Goal: Communication & Community: Connect with others

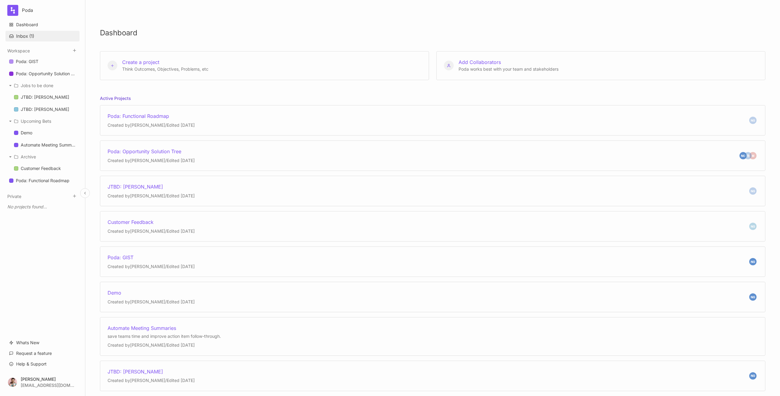
click at [29, 36] on button "Inbox ( 1 )" at bounding box center [42, 36] width 74 height 11
click at [29, 36] on div at bounding box center [390, 198] width 780 height 396
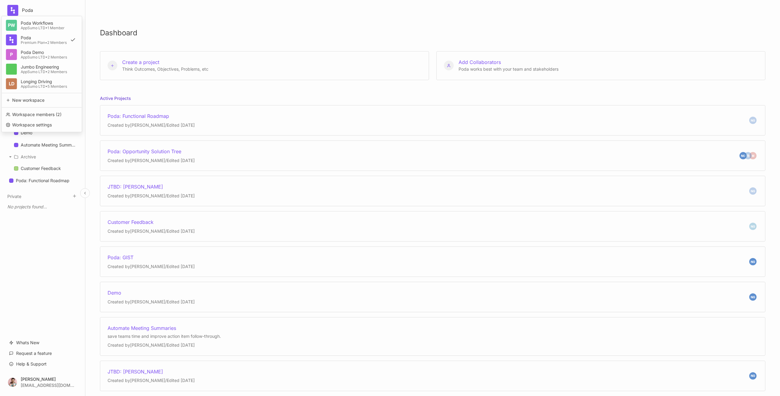
click at [30, 9] on html "Poda [PERSON_NAME] Workflows AppSumo LTD • 1 Member Poda Premium Plan • 2 Membe…" at bounding box center [390, 198] width 780 height 396
click at [41, 116] on div "Workspace members ( 2 )" at bounding box center [41, 114] width 75 height 9
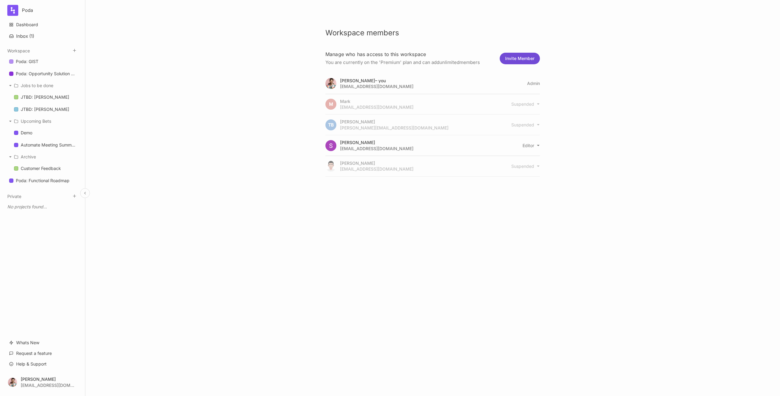
click at [521, 59] on button "Invite Member" at bounding box center [520, 59] width 40 height 12
select select "editor"
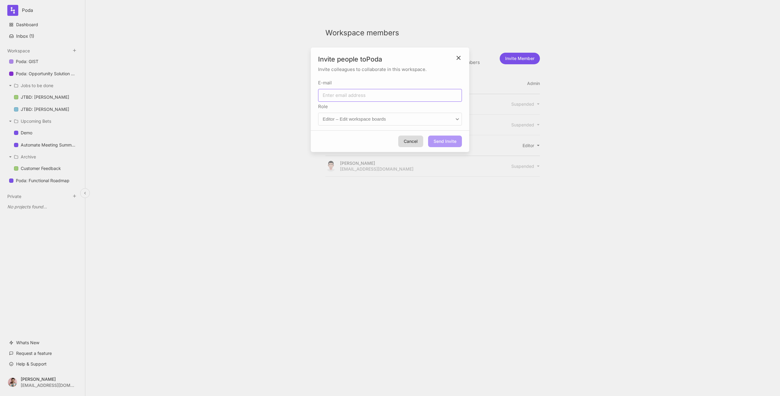
click at [412, 93] on input "E-mail" at bounding box center [390, 95] width 144 height 13
type input "[EMAIL_ADDRESS][PERSON_NAME][DOMAIN_NAME]"
click at [444, 154] on div "Invite people to Poda Invite colleagues to collaborate in this workspace. E-mai…" at bounding box center [390, 198] width 780 height 396
click at [442, 141] on button "Send Invite" at bounding box center [445, 142] width 34 height 12
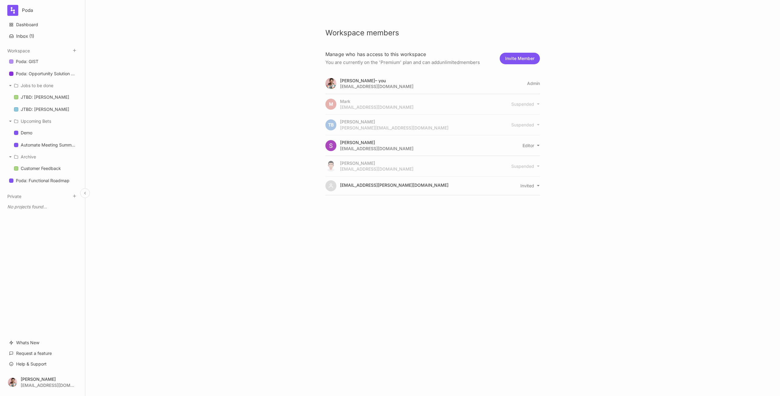
click at [529, 186] on html "Poda Dashboard Inbox ( 1 ) Workspace Poda: GIST Poda: Opportunity Solution Tree…" at bounding box center [390, 198] width 780 height 396
click at [529, 198] on div "Revoke Access" at bounding box center [530, 195] width 34 height 9
click at [519, 57] on button "Invite Member" at bounding box center [520, 59] width 40 height 12
select select "editor"
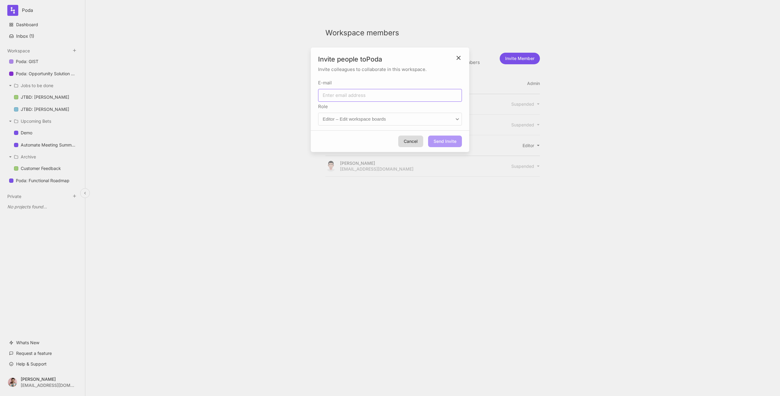
click at [397, 97] on input "E-mail" at bounding box center [390, 95] width 144 height 13
type input "[PERSON_NAME][EMAIL_ADDRESS][PERSON_NAME][DOMAIN_NAME]"
click at [445, 155] on div "Invite people to Poda Invite colleagues to collaborate in this workspace. E-mai…" at bounding box center [390, 198] width 780 height 396
click at [442, 144] on button "Send Invite" at bounding box center [445, 142] width 34 height 12
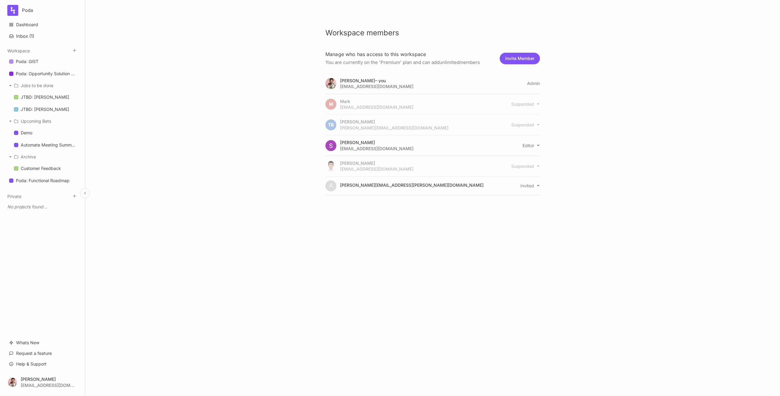
click at [239, 148] on div "Workspace members [PERSON_NAME] who has access to this workspace You are curren…" at bounding box center [432, 198] width 695 height 396
click at [524, 186] on html "Poda Dashboard Inbox ( 1 ) Workspace Poda: GIST Poda: Opportunity Solution Tree…" at bounding box center [390, 198] width 780 height 396
click at [526, 199] on div "Revoke Access" at bounding box center [530, 195] width 34 height 9
click at [518, 59] on button "Invite Member" at bounding box center [520, 59] width 40 height 12
select select "editor"
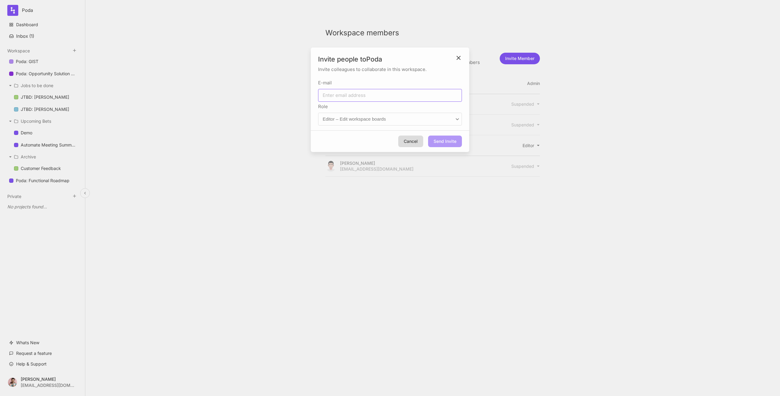
click at [376, 98] on input "E-mail" at bounding box center [390, 95] width 144 height 13
type input "[EMAIL_ADDRESS][DOMAIN_NAME]"
click at [447, 154] on div "Invite people to Poda Invite colleagues to collaborate in this workspace. E-mai…" at bounding box center [390, 198] width 780 height 396
click at [451, 143] on button "Send Invite" at bounding box center [445, 142] width 34 height 12
